Goal: Information Seeking & Learning: Learn about a topic

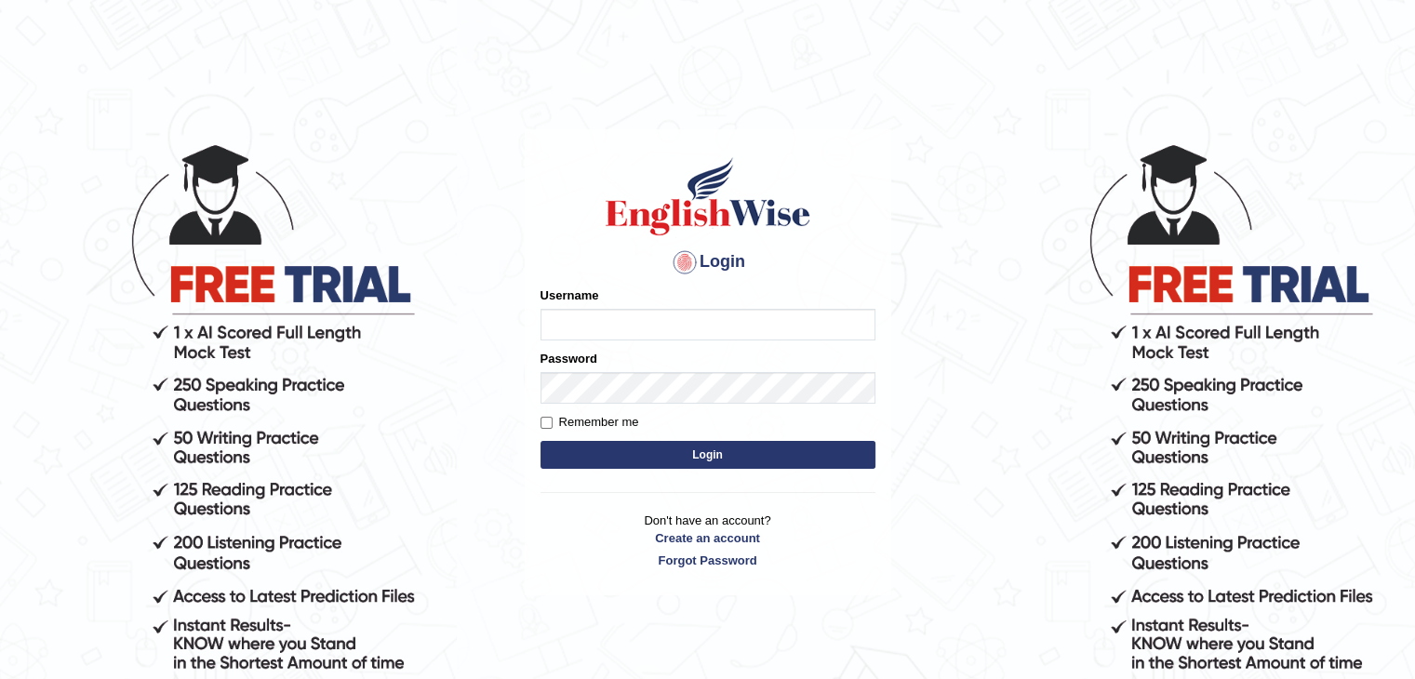
type input "mohand_parramatta"
click at [675, 451] on button "Login" at bounding box center [707, 455] width 335 height 28
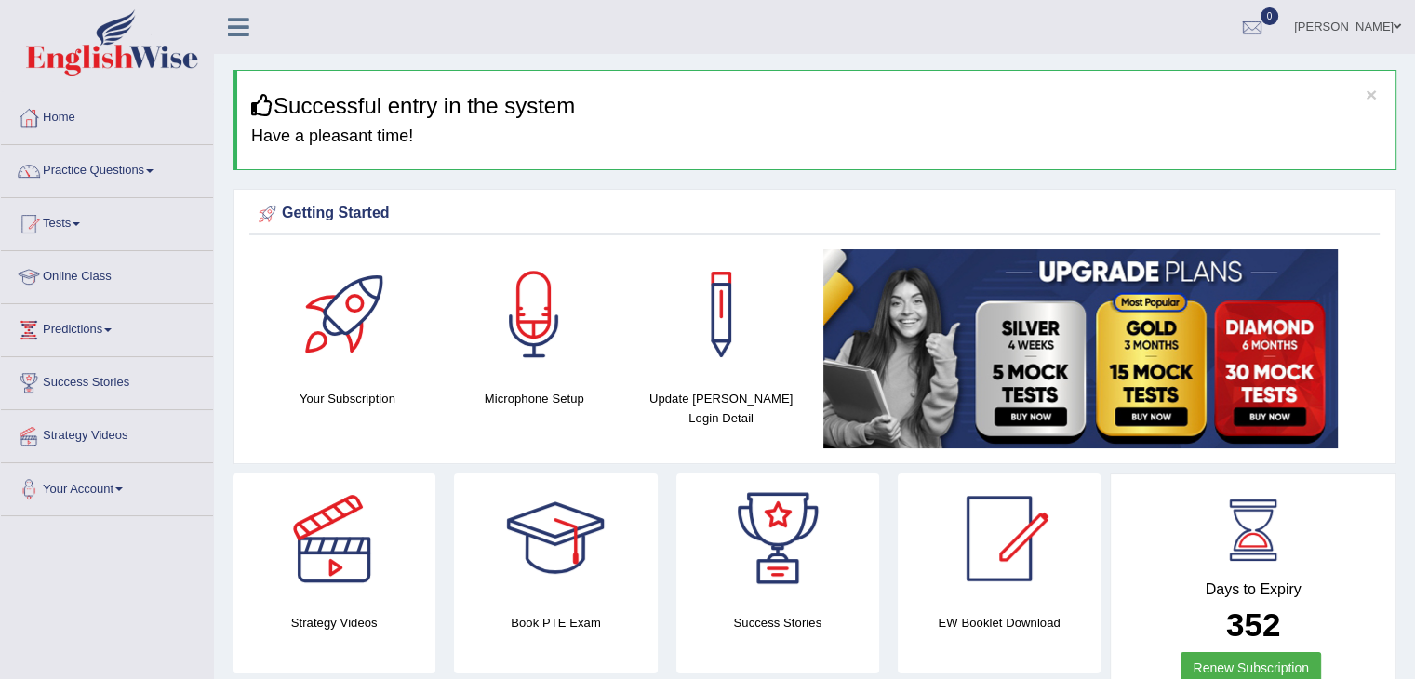
click at [154, 173] on link "Practice Questions" at bounding box center [107, 168] width 212 height 47
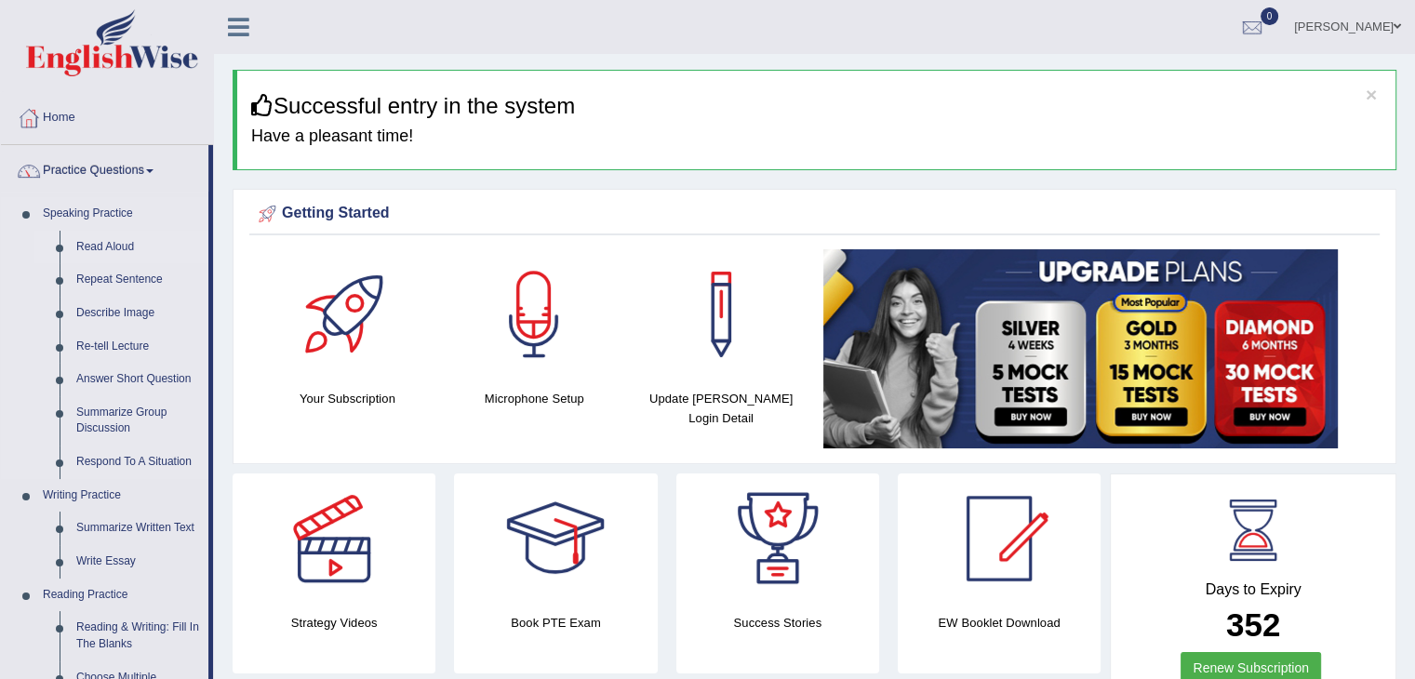
click at [107, 245] on link "Read Aloud" at bounding box center [138, 247] width 140 height 33
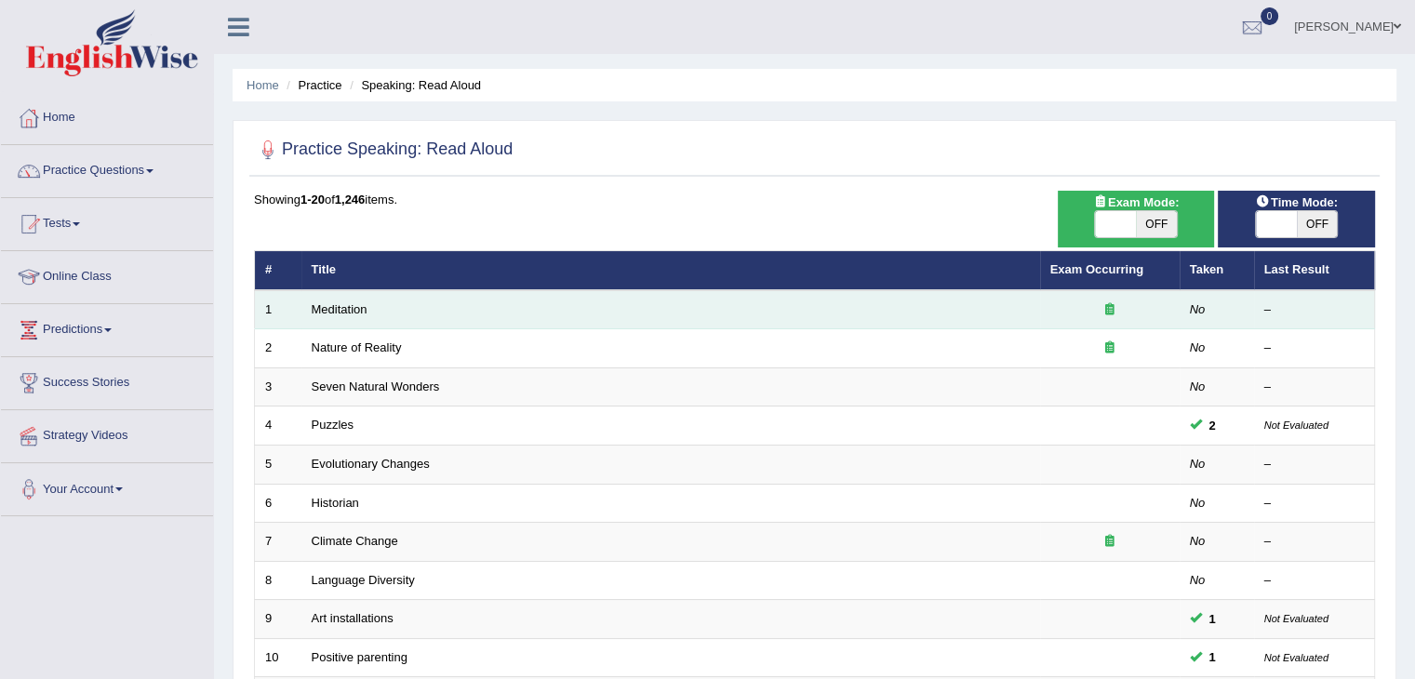
click at [519, 322] on td "Meditation" at bounding box center [670, 309] width 739 height 39
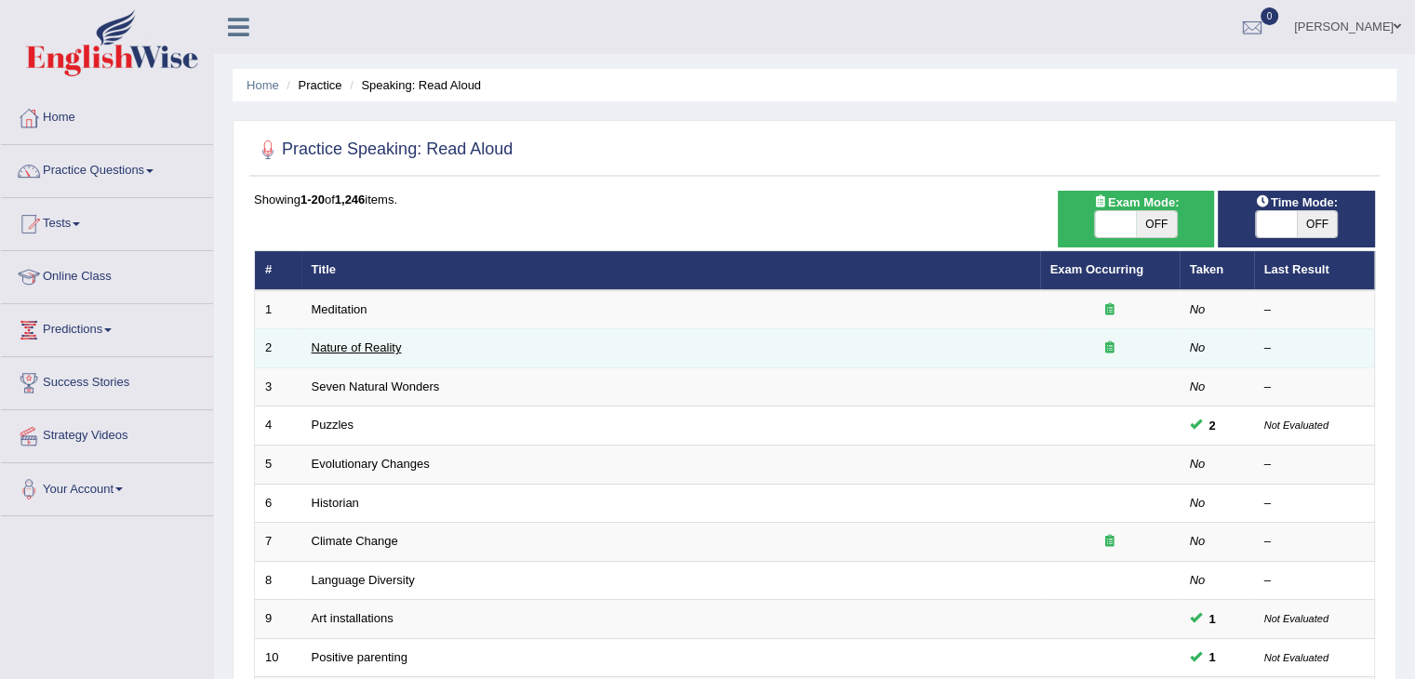
click at [361, 351] on link "Nature of Reality" at bounding box center [357, 347] width 90 height 14
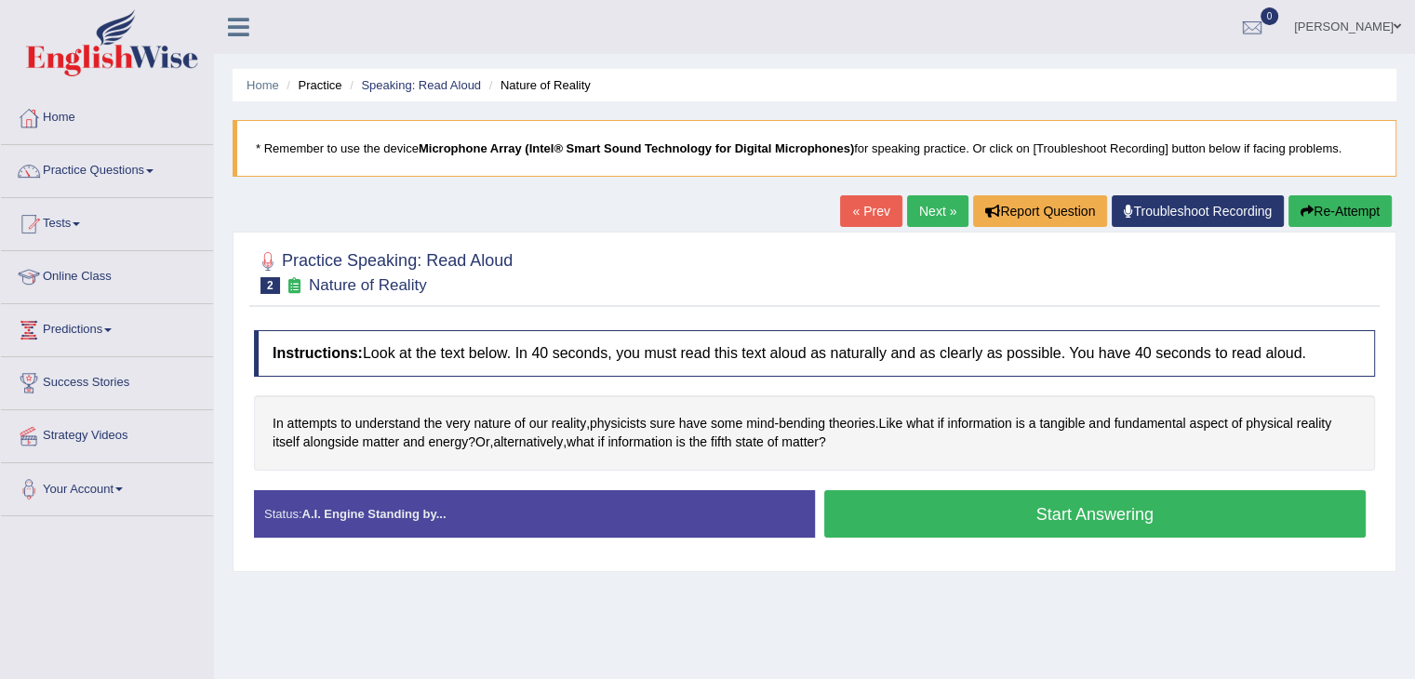
click at [1002, 514] on button "Start Answering" at bounding box center [1095, 513] width 542 height 47
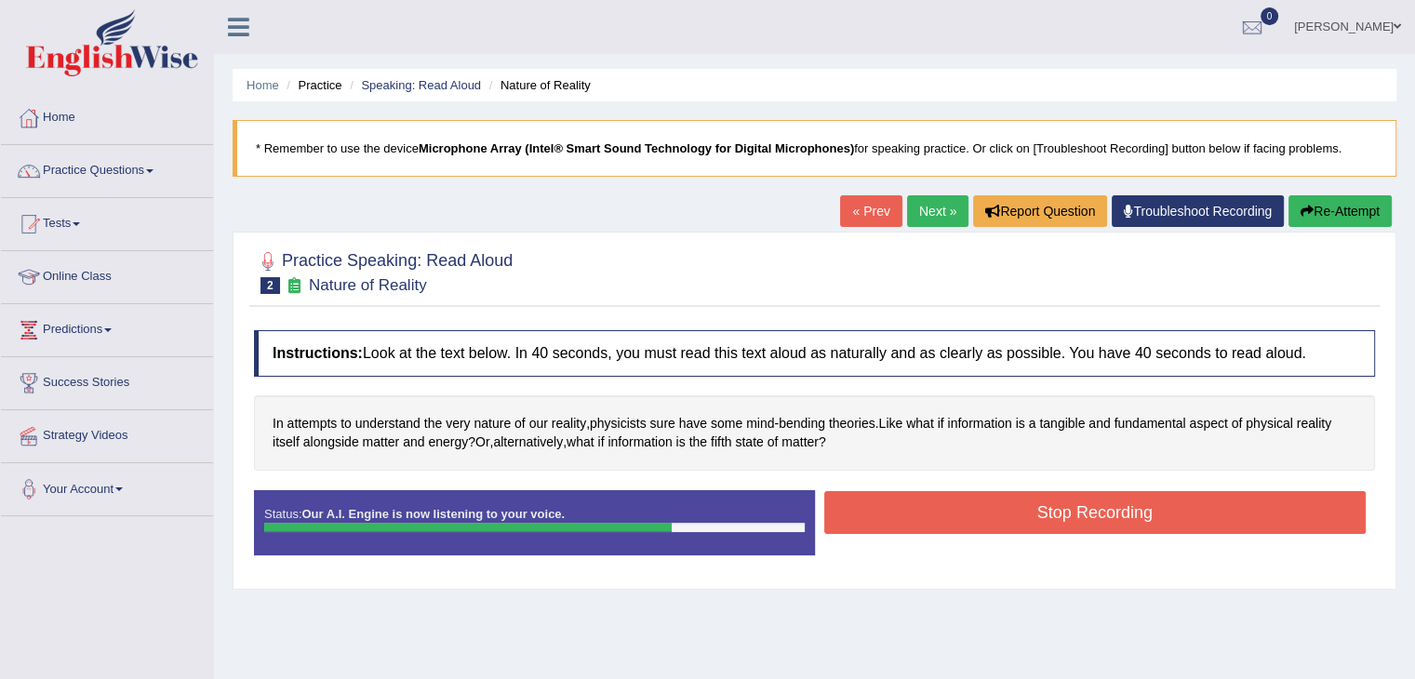
click at [1027, 508] on button "Stop Recording" at bounding box center [1095, 512] width 542 height 43
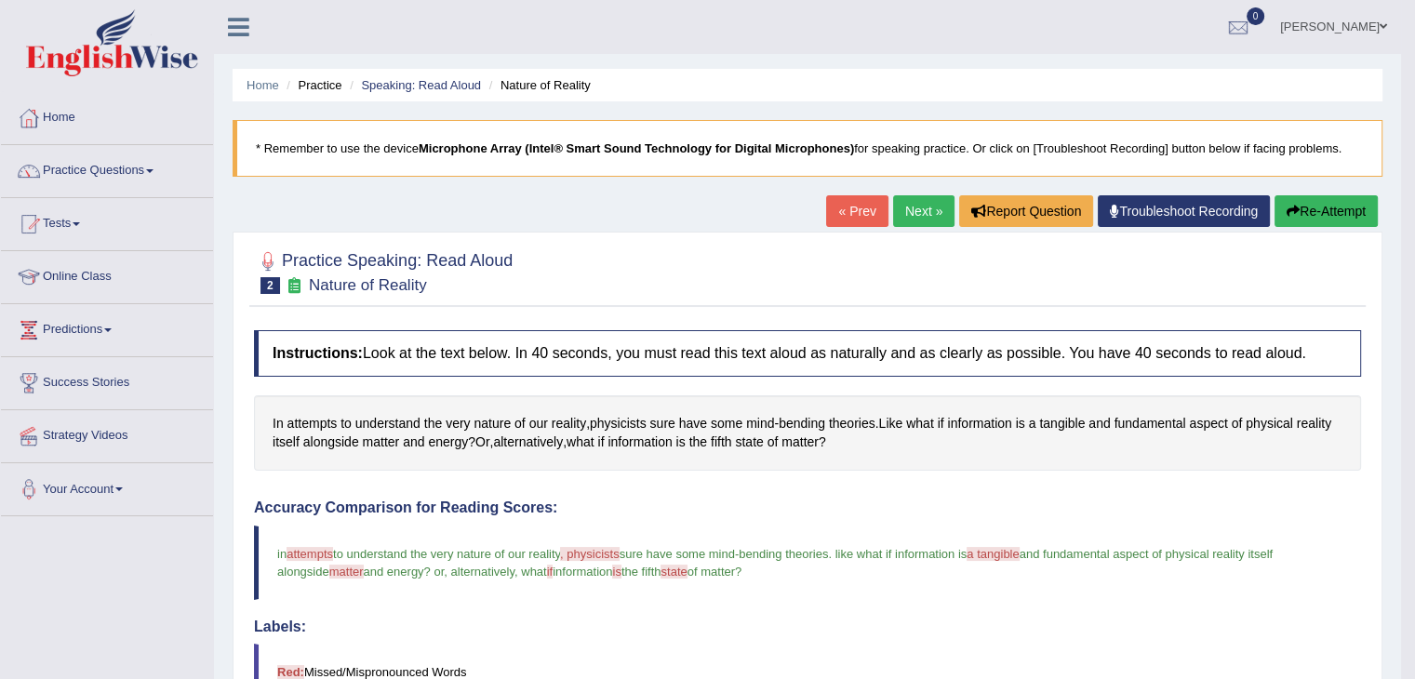
click at [919, 207] on link "Next »" at bounding box center [923, 211] width 61 height 32
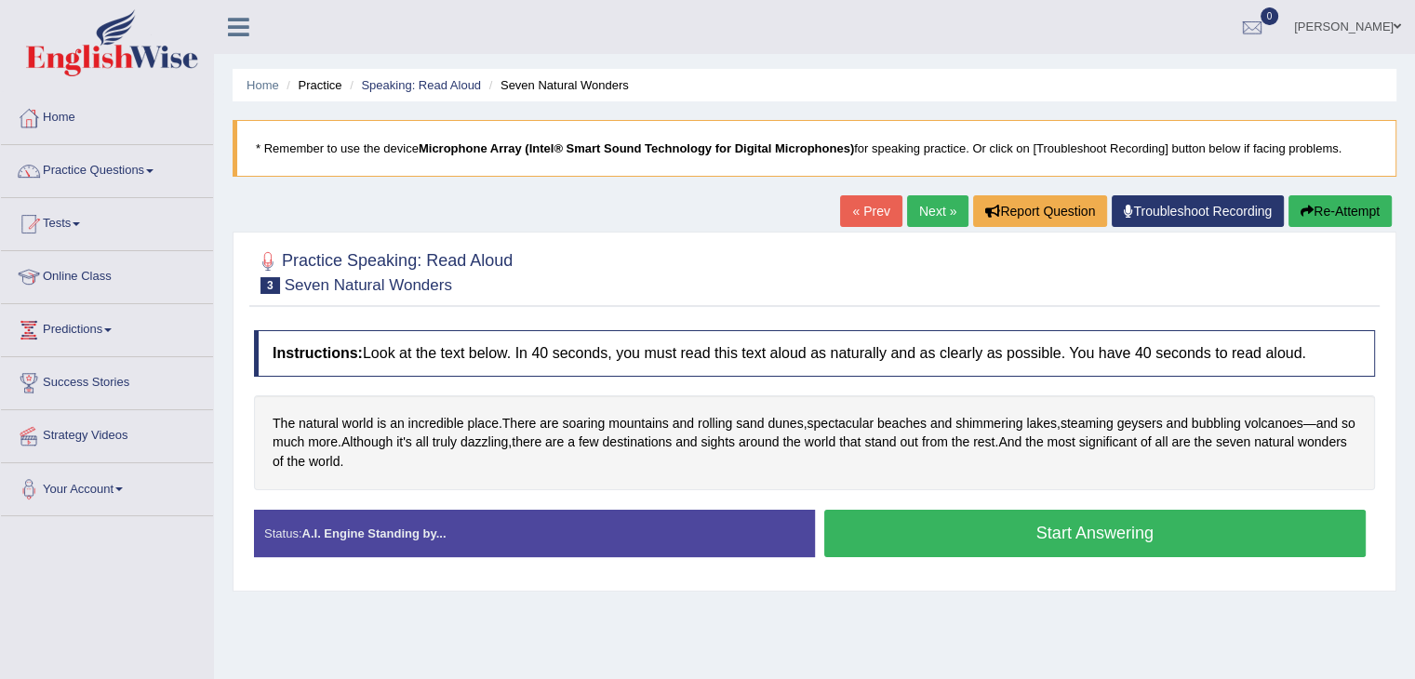
click at [868, 207] on link "« Prev" at bounding box center [870, 211] width 61 height 32
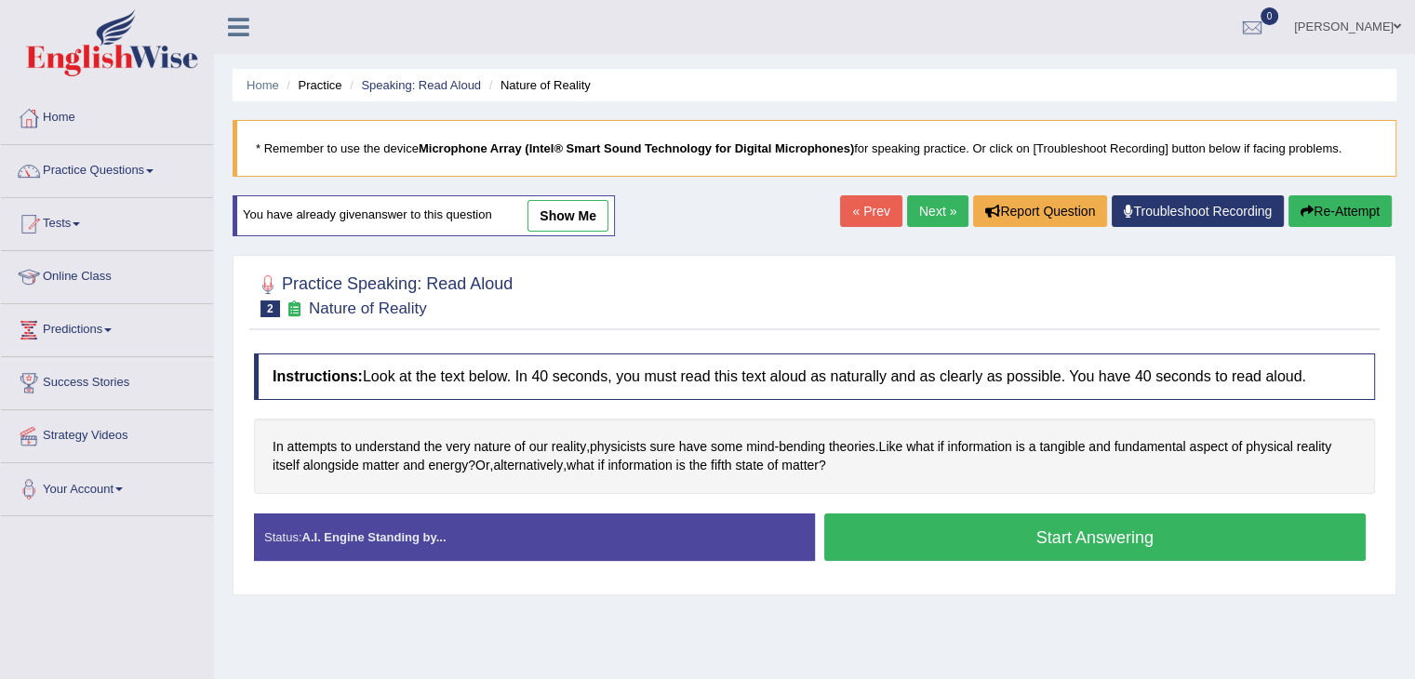
click at [868, 207] on link "« Prev" at bounding box center [870, 211] width 61 height 32
